Goal: Information Seeking & Learning: Find specific fact

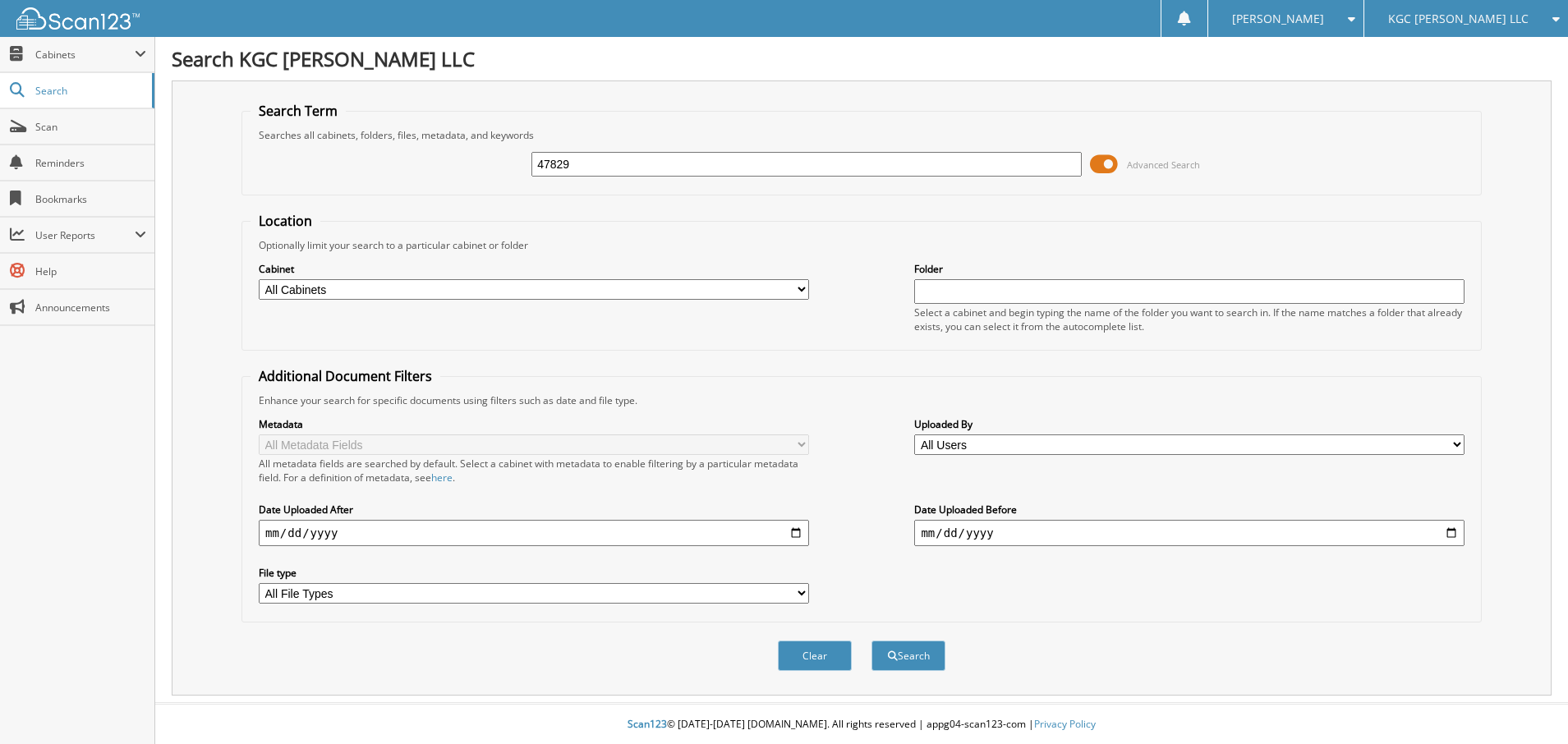
type input "47829"
click at [872, 641] on button "Search" at bounding box center [909, 655] width 73 height 30
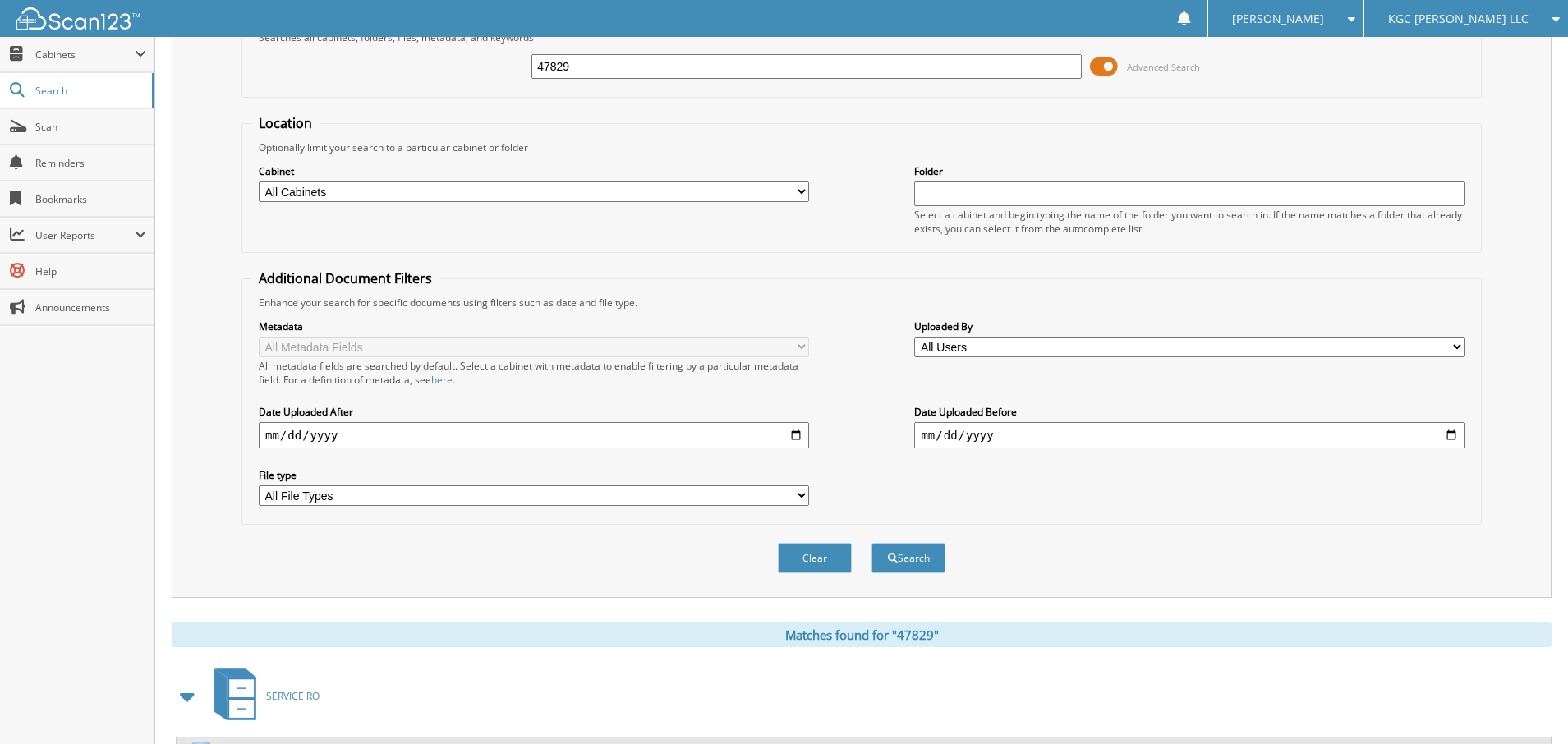
scroll to position [301, 0]
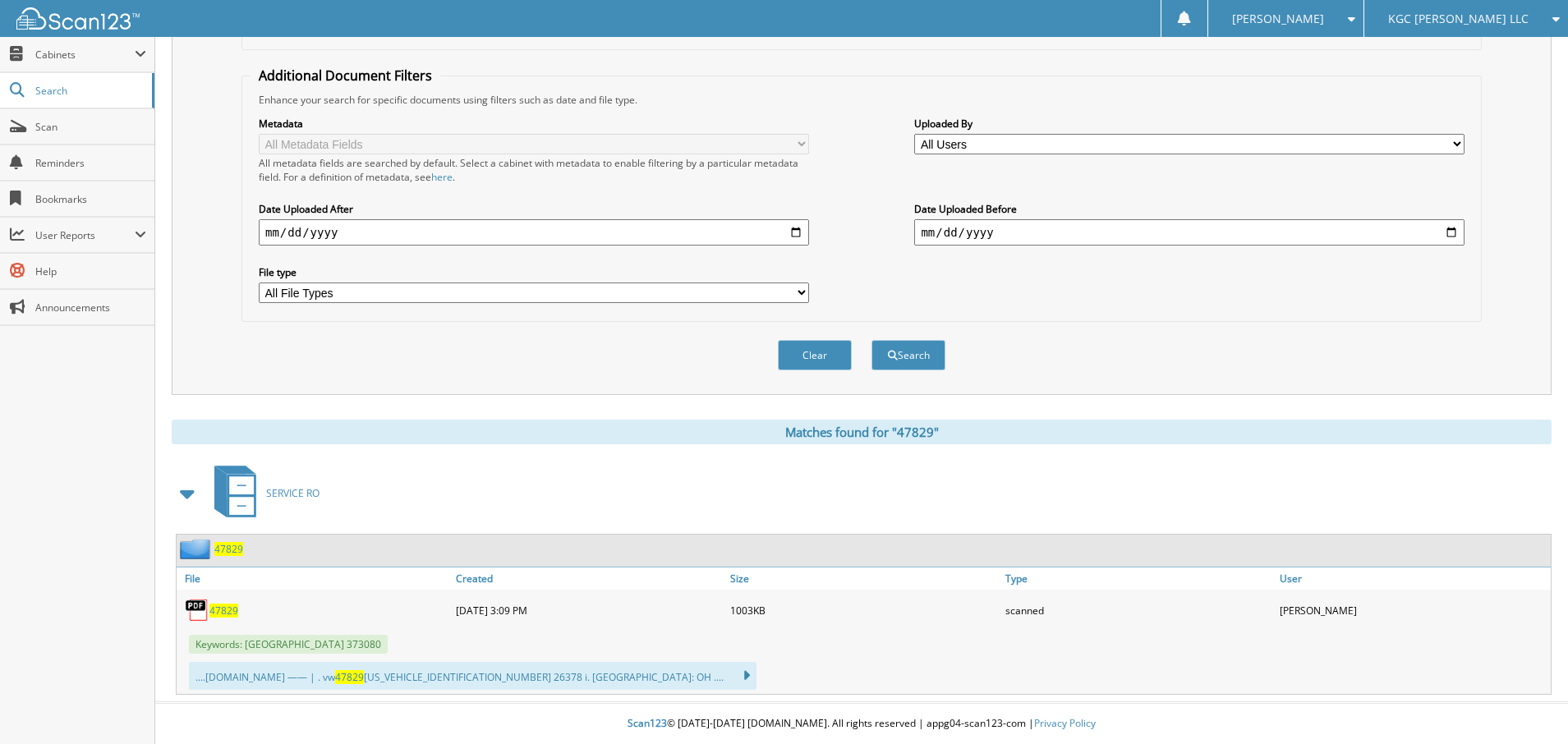
click at [227, 612] on span "47829" at bounding box center [224, 611] width 29 height 14
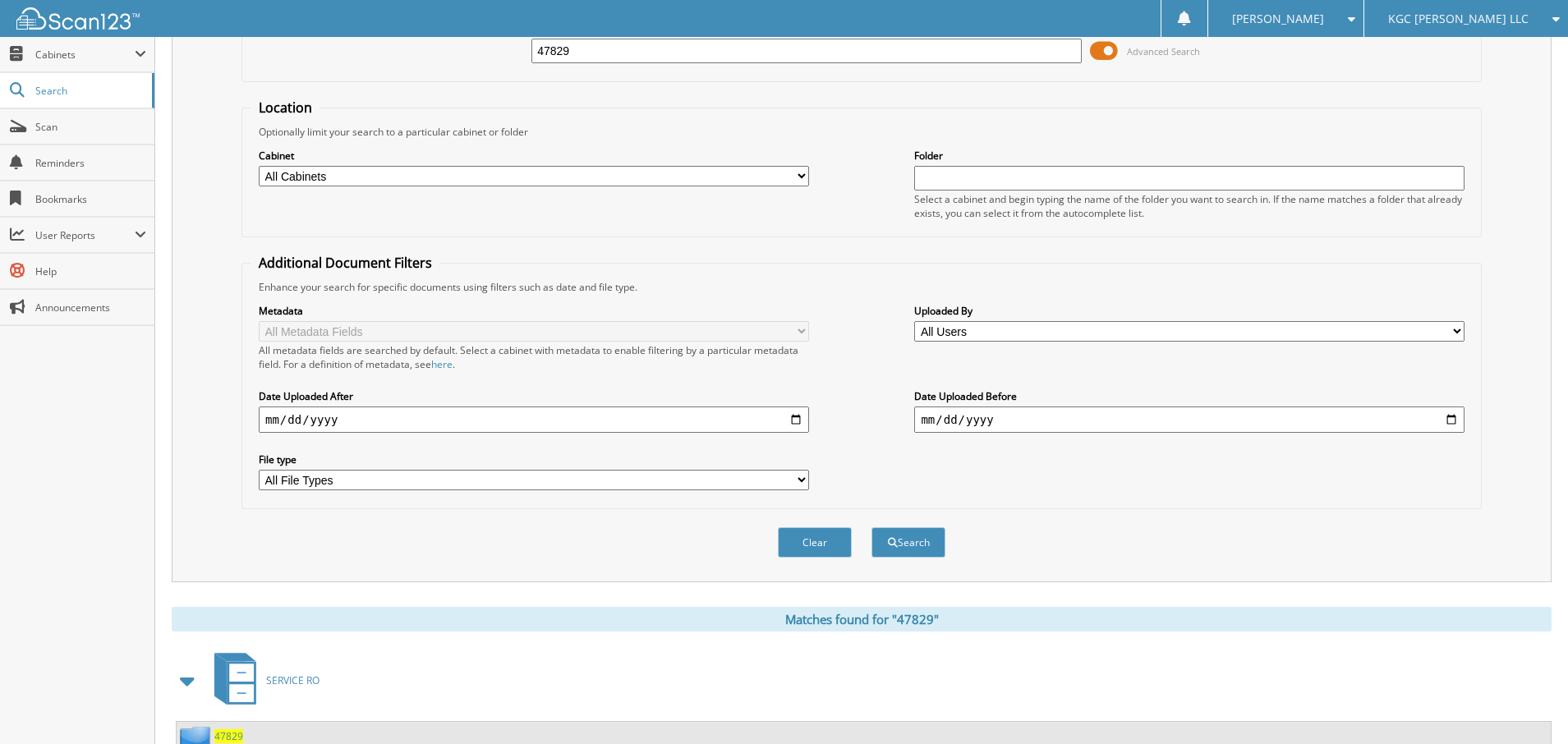
scroll to position [0, 0]
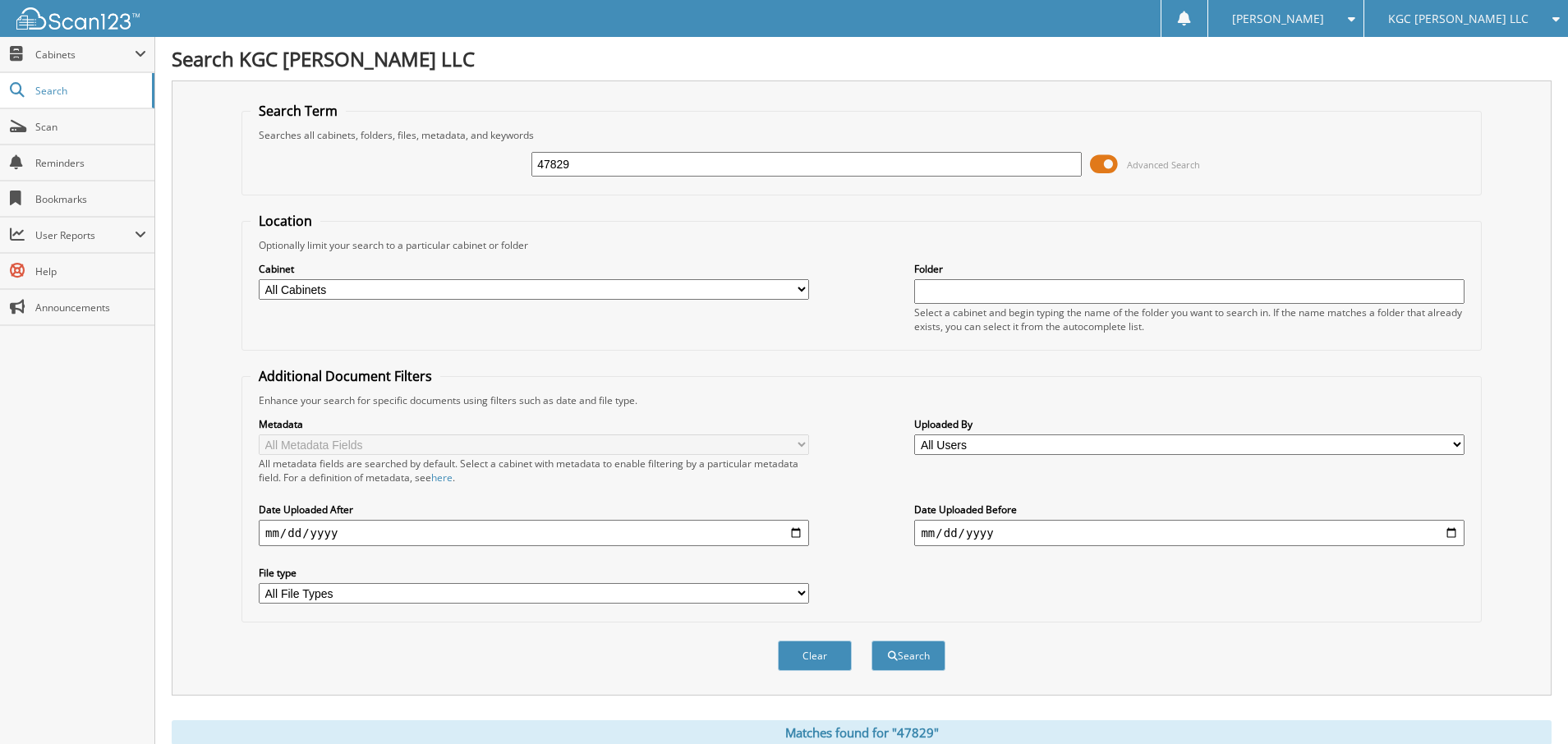
click at [579, 173] on input "47829" at bounding box center [806, 163] width 550 height 24
type input "47429"
click at [872, 641] on button "Search" at bounding box center [909, 655] width 73 height 30
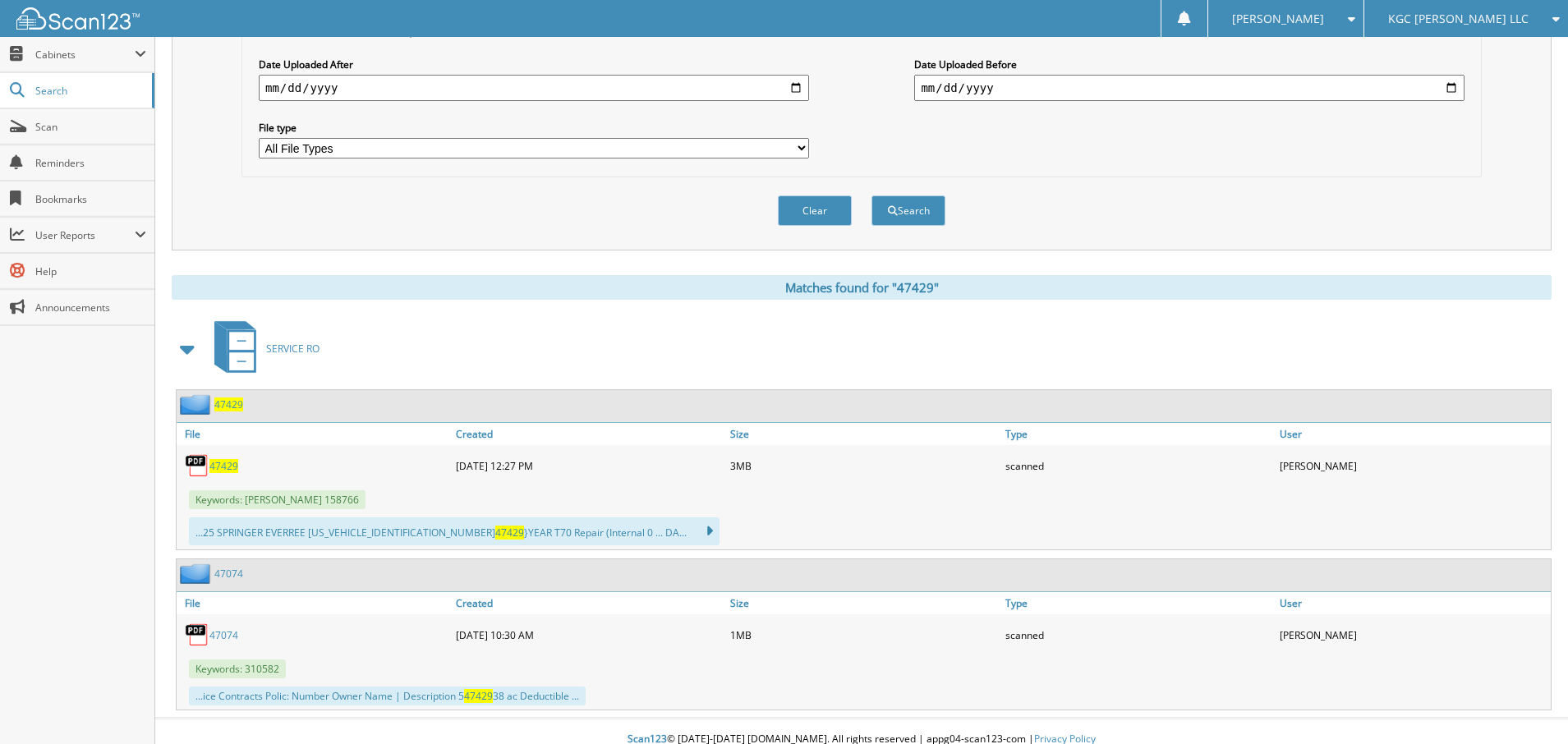
scroll to position [462, 0]
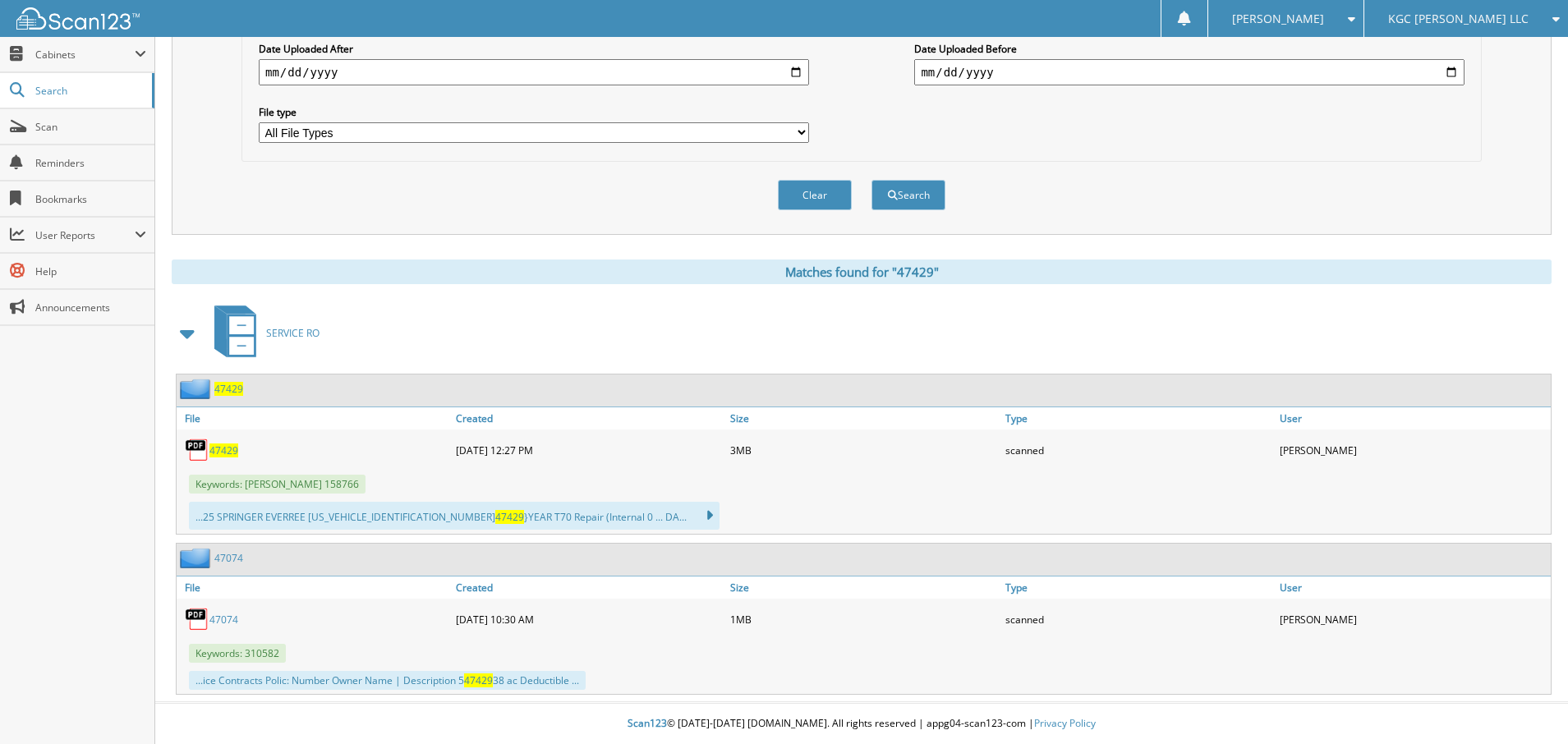
click at [224, 445] on span "47429" at bounding box center [224, 450] width 29 height 14
